Goal: Task Accomplishment & Management: Manage account settings

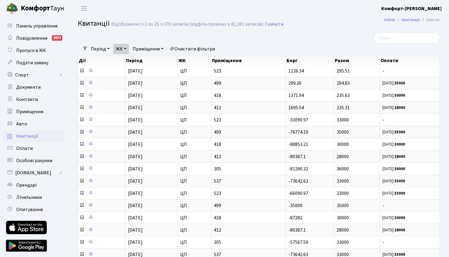
select select "25"
click at [127, 48] on link "ЖК" at bounding box center [121, 49] width 16 height 10
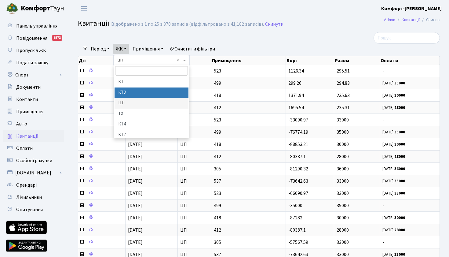
click at [127, 91] on li "КТ2" at bounding box center [152, 92] width 74 height 11
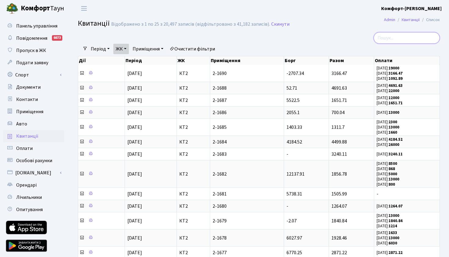
click at [410, 36] on input "search" at bounding box center [407, 38] width 66 height 12
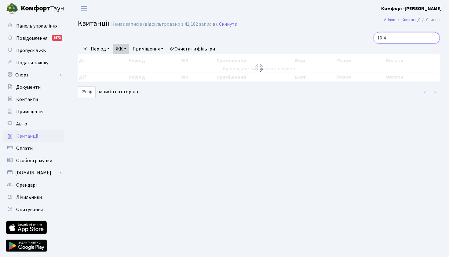
type input "16-49"
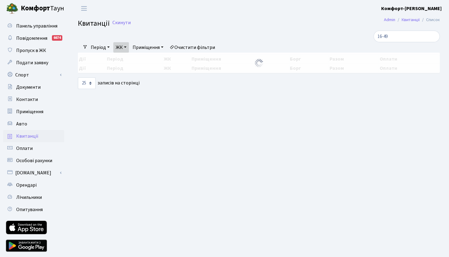
select select "25"
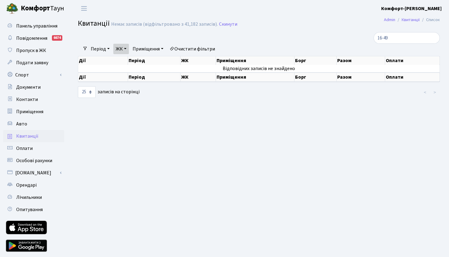
click at [126, 51] on link "ЖК" at bounding box center [121, 49] width 16 height 10
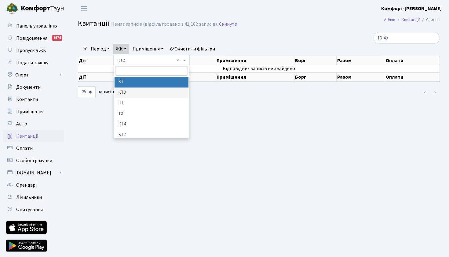
click at [129, 86] on li "КТ" at bounding box center [152, 82] width 74 height 11
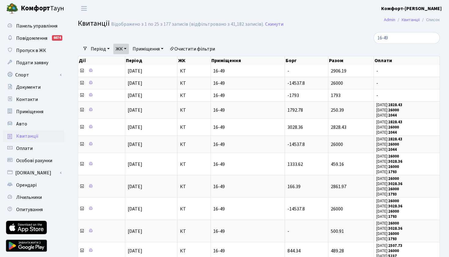
scroll to position [0, 0]
click at [42, 111] on span "Приміщення" at bounding box center [29, 111] width 27 height 7
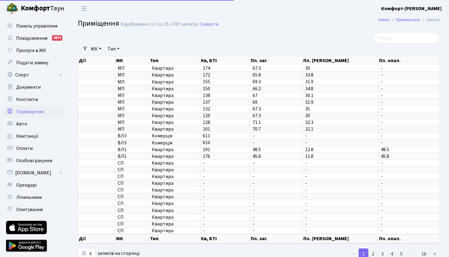
select select "25"
click at [102, 48] on link "ЖК" at bounding box center [96, 49] width 16 height 10
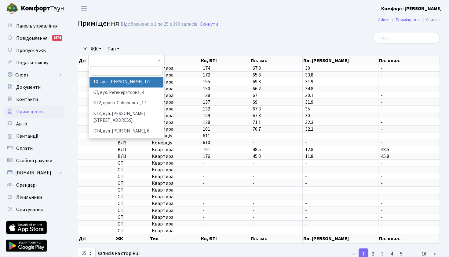
click at [118, 86] on li "ТХ, вул. [PERSON_NAME], 1/2" at bounding box center [127, 82] width 74 height 11
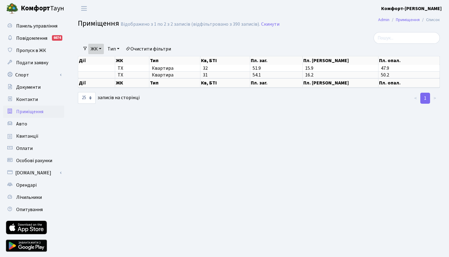
click at [100, 47] on link "ЖК" at bounding box center [96, 49] width 16 height 10
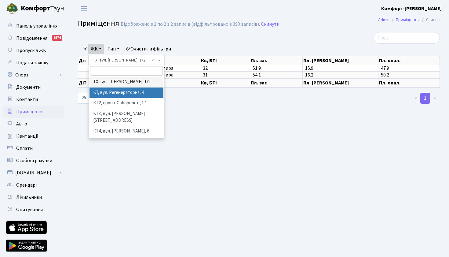
click at [108, 93] on li "КТ, вул. Регенераторна, 4" at bounding box center [127, 92] width 74 height 11
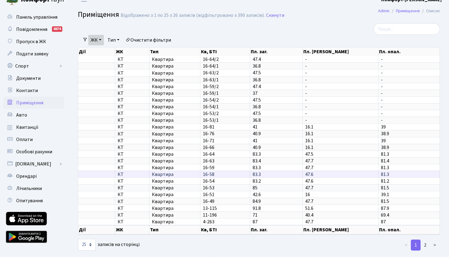
scroll to position [9, 0]
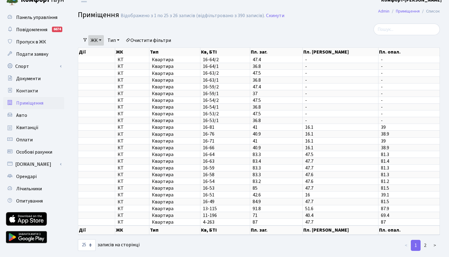
click at [102, 40] on link "ЖК" at bounding box center [96, 40] width 16 height 10
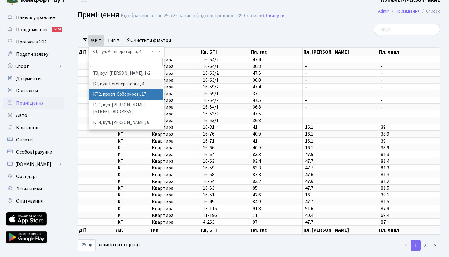
click at [114, 98] on li "КТ2, просп. Соборності, 17" at bounding box center [127, 94] width 74 height 11
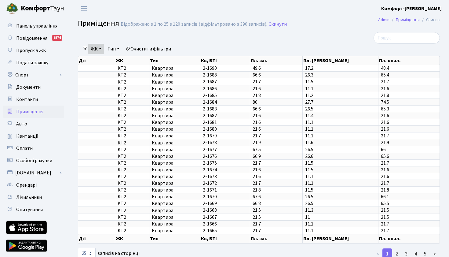
click at [103, 49] on link "ЖК" at bounding box center [96, 49] width 16 height 10
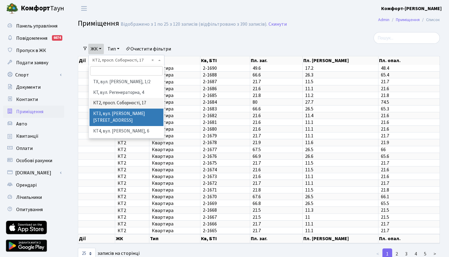
click at [112, 117] on li "КТ3, вул. [PERSON_NAME][STREET_ADDRESS]" at bounding box center [127, 116] width 74 height 17
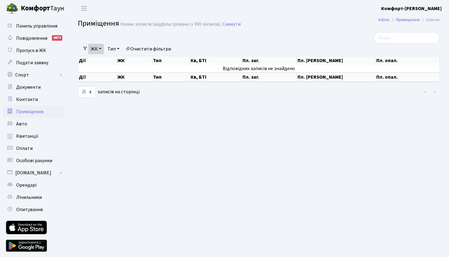
click at [103, 50] on link "ЖК" at bounding box center [96, 49] width 16 height 10
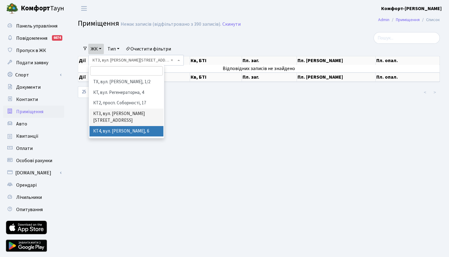
click at [114, 126] on li "КТ4, вул. Юрія Липи, 6" at bounding box center [127, 131] width 74 height 11
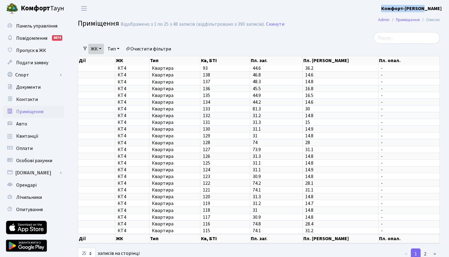
drag, startPoint x: 401, startPoint y: 6, endPoint x: 449, endPoint y: 6, distance: 48.0
click at [449, 6] on header "Комфорт Таун Комфорт-Таун Р. Мій обліковий запис Вийти" at bounding box center [224, 8] width 449 height 17
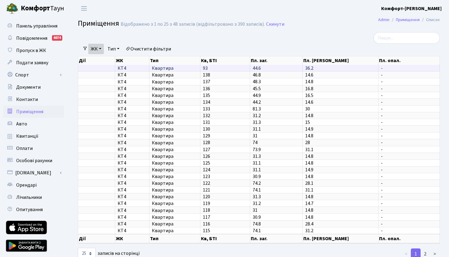
click at [124, 71] on span "КТ4" at bounding box center [132, 68] width 29 height 5
click at [128, 71] on span "КТ4" at bounding box center [132, 68] width 29 height 5
click at [388, 42] on input "search" at bounding box center [407, 38] width 66 height 12
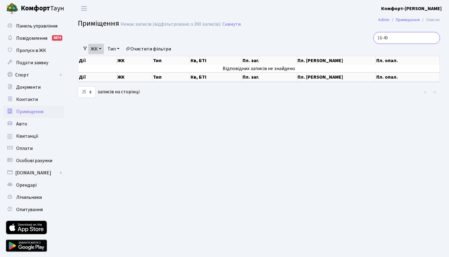
type input "16-49"
click at [104, 45] on link "ЖК" at bounding box center [96, 49] width 16 height 10
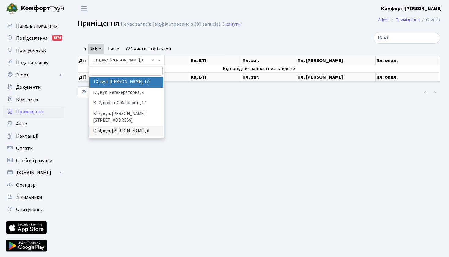
click at [123, 82] on li "ТХ, вул. Ділова, 1/2" at bounding box center [127, 82] width 74 height 11
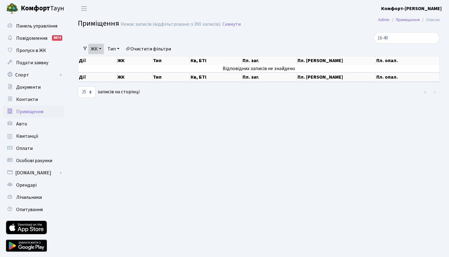
click at [101, 49] on link "ЖК" at bounding box center [96, 49] width 16 height 10
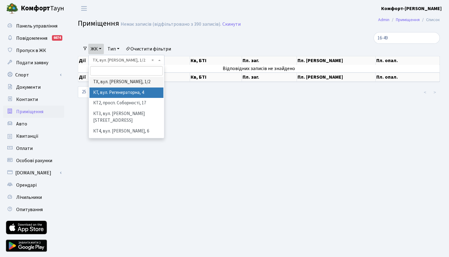
click at [108, 88] on li "КТ, вул. Регенераторна, 4" at bounding box center [127, 92] width 74 height 11
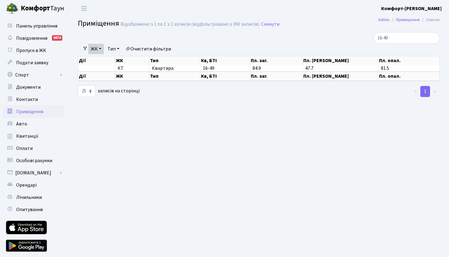
click at [152, 65] on th "Тип" at bounding box center [174, 65] width 51 height 0
click at [37, 25] on span "Панель управління" at bounding box center [36, 26] width 41 height 7
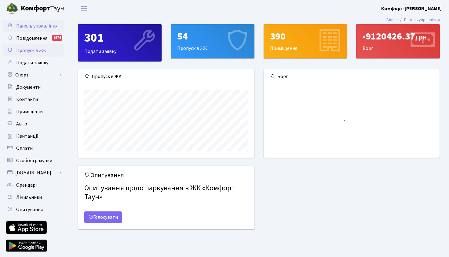
scroll to position [88, 176]
click at [26, 113] on span "Приміщення" at bounding box center [29, 111] width 27 height 7
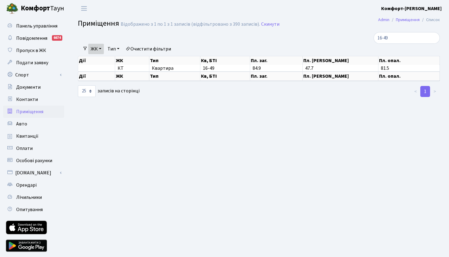
select select "25"
click at [315, 65] on th "Пл. [PERSON_NAME]" at bounding box center [340, 65] width 75 height 0
click at [160, 71] on span "Квартира" at bounding box center [175, 68] width 46 height 5
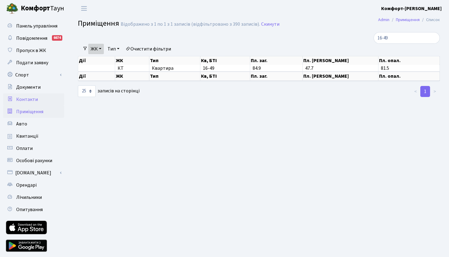
click at [36, 95] on link "Контакти" at bounding box center [33, 99] width 61 height 12
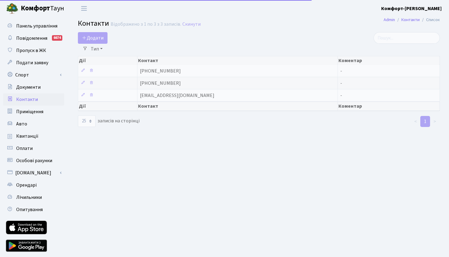
select select "25"
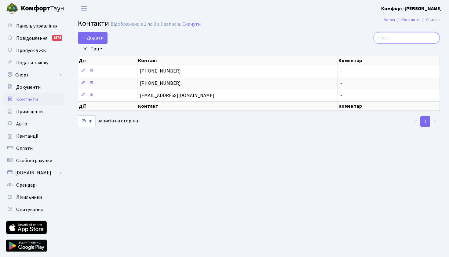
click at [400, 32] on input "search" at bounding box center [407, 38] width 66 height 12
click at [86, 38] on icon at bounding box center [84, 37] width 5 height 5
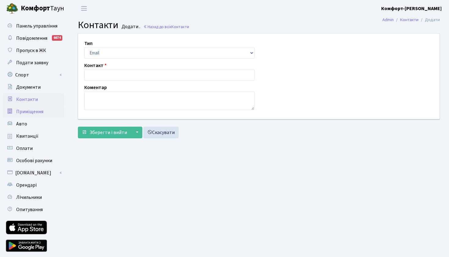
click at [22, 112] on span "Приміщення" at bounding box center [29, 111] width 27 height 7
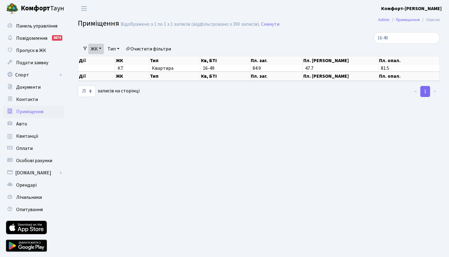
select select "25"
click at [195, 71] on span "Квартира" at bounding box center [175, 68] width 46 height 5
click at [28, 155] on link "Особові рахунки" at bounding box center [33, 160] width 61 height 12
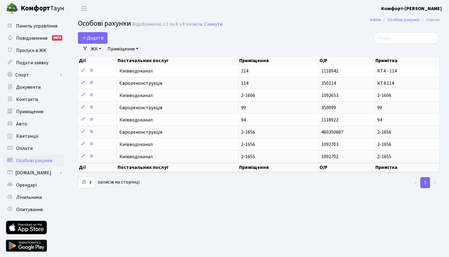
select select "25"
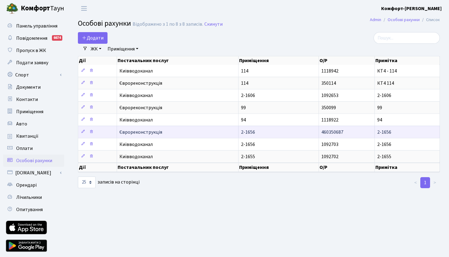
click at [105, 137] on td at bounding box center [97, 132] width 39 height 12
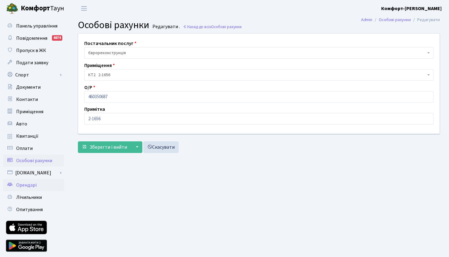
click at [19, 184] on span "Орендарі" at bounding box center [26, 185] width 20 height 7
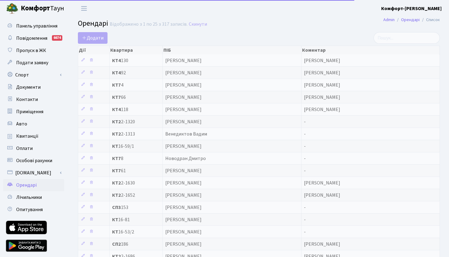
select select "25"
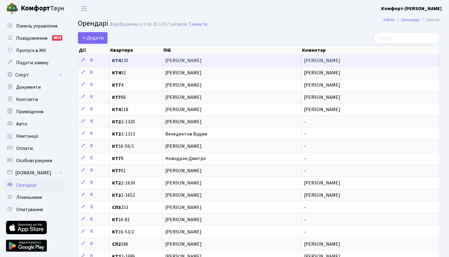
click at [158, 63] on span "КТ4 130" at bounding box center [136, 60] width 48 height 5
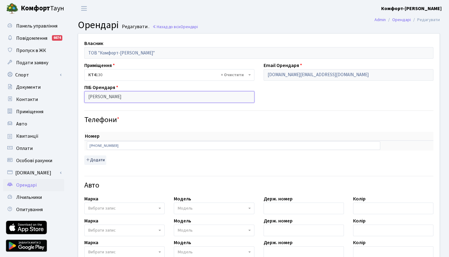
drag, startPoint x: 152, startPoint y: 95, endPoint x: 83, endPoint y: 94, distance: 68.8
click at [83, 94] on div "ПІБ Орендаря [PERSON_NAME] [PERSON_NAME]" at bounding box center [169, 93] width 179 height 19
click at [135, 118] on h4 "Телефони *" at bounding box center [258, 120] width 349 height 9
